Goal: Ask a question

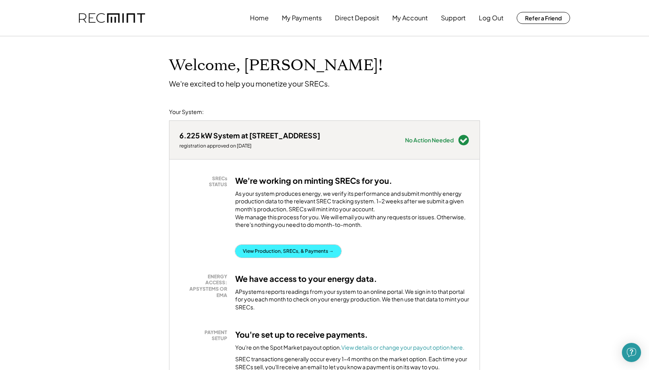
click at [281, 257] on button "View Production, SRECs, & Payments →" at bounding box center [288, 251] width 106 height 13
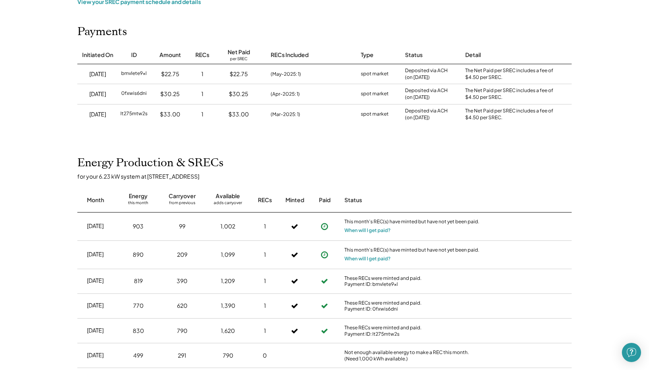
scroll to position [84, 0]
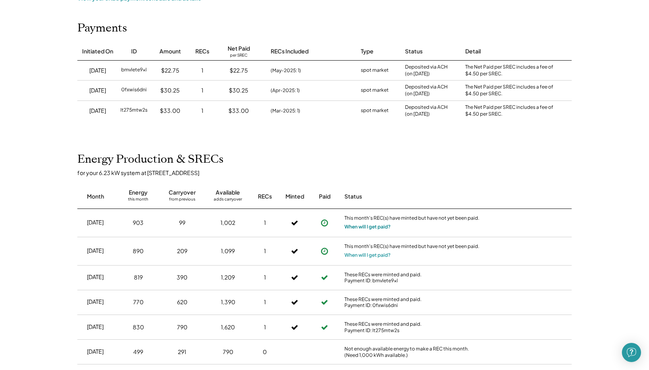
click at [363, 226] on button "When will I get paid?" at bounding box center [367, 227] width 46 height 8
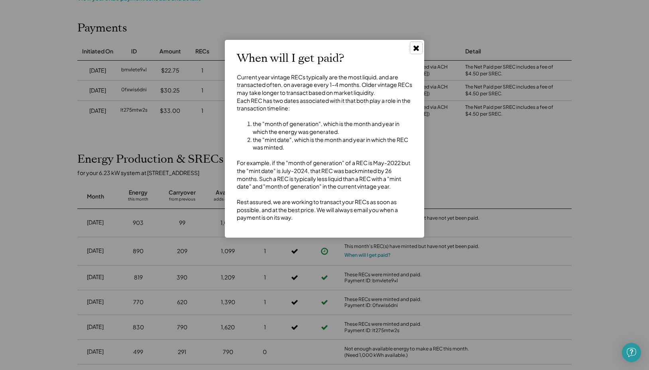
click at [415, 48] on use at bounding box center [416, 48] width 6 height 6
